Goal: Information Seeking & Learning: Learn about a topic

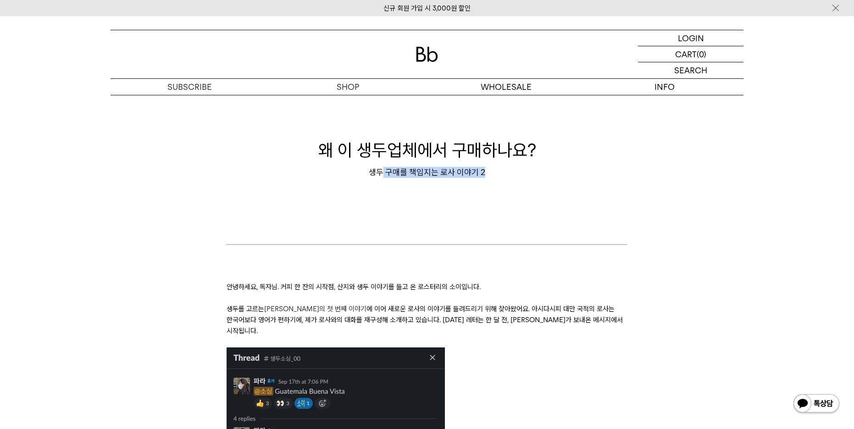
drag, startPoint x: 393, startPoint y: 168, endPoint x: 525, endPoint y: 175, distance: 132.2
click at [514, 173] on div "생두 구매를 책임지는 로사 이야기 2" at bounding box center [426, 172] width 633 height 11
click at [541, 178] on div "생두 구매를 책임지는 로사 이야기 2" at bounding box center [426, 172] width 633 height 11
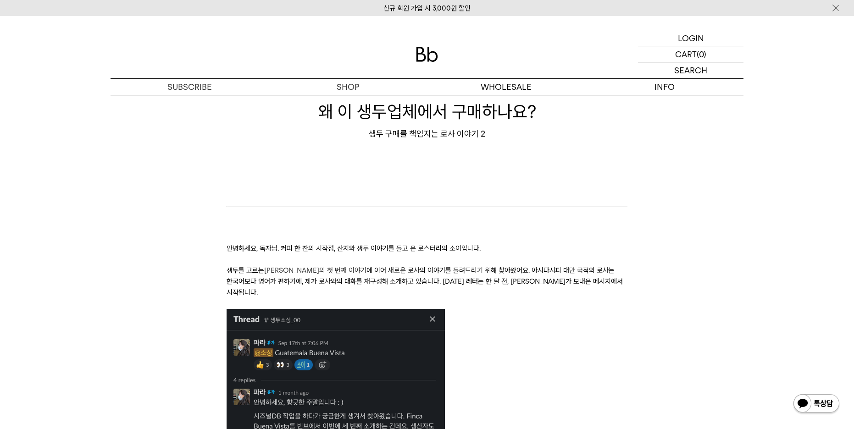
scroll to position [138, 0]
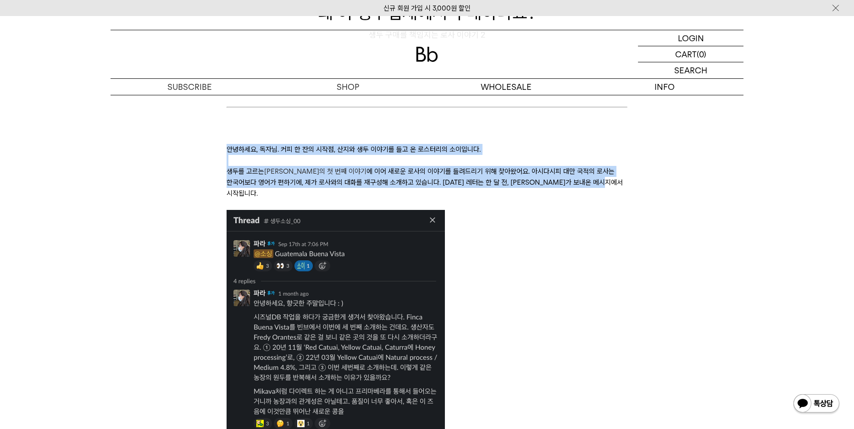
drag, startPoint x: 227, startPoint y: 154, endPoint x: 596, endPoint y: 185, distance: 370.3
click at [596, 185] on p "생두를 고르는 [PERSON_NAME]의 첫 번째 이야기 에 이어 새로운 로사의 이야기를 들려드리기 위해 찾아왔어요. 아시다시피 대만 국적의 …" at bounding box center [426, 182] width 400 height 33
drag, startPoint x: 232, startPoint y: 172, endPoint x: 601, endPoint y: 178, distance: 368.1
click at [601, 178] on p "생두를 고르는 [PERSON_NAME]의 첫 번째 이야기 에 이어 새로운 로사의 이야기를 들려드리기 위해 찾아왔어요. 아시다시피 대만 국적의 …" at bounding box center [426, 182] width 400 height 33
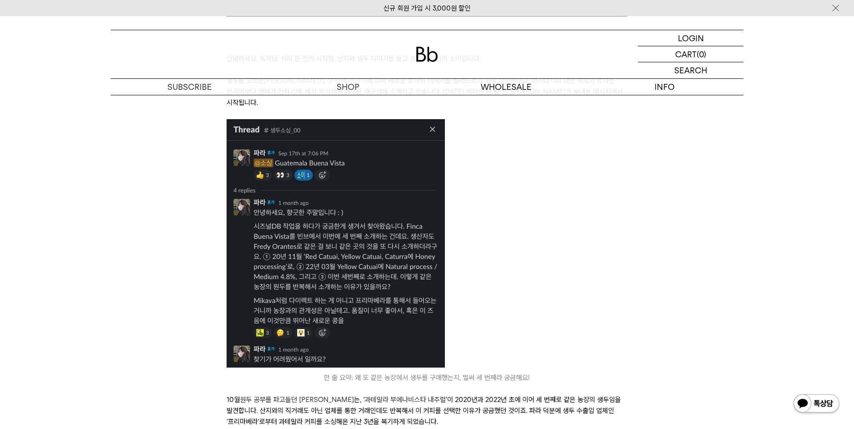
scroll to position [229, 0]
click at [518, 273] on p "한 줄 요약: 왜 또 같은 농장에서 생두를 구매했는지, 벌써 세 번째라 궁금해요!" at bounding box center [426, 250] width 400 height 264
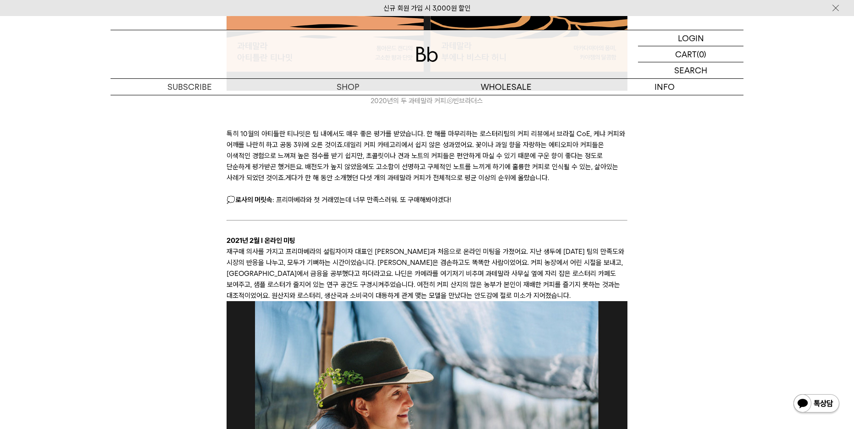
scroll to position [1925, 0]
